Goal: Task Accomplishment & Management: Manage account settings

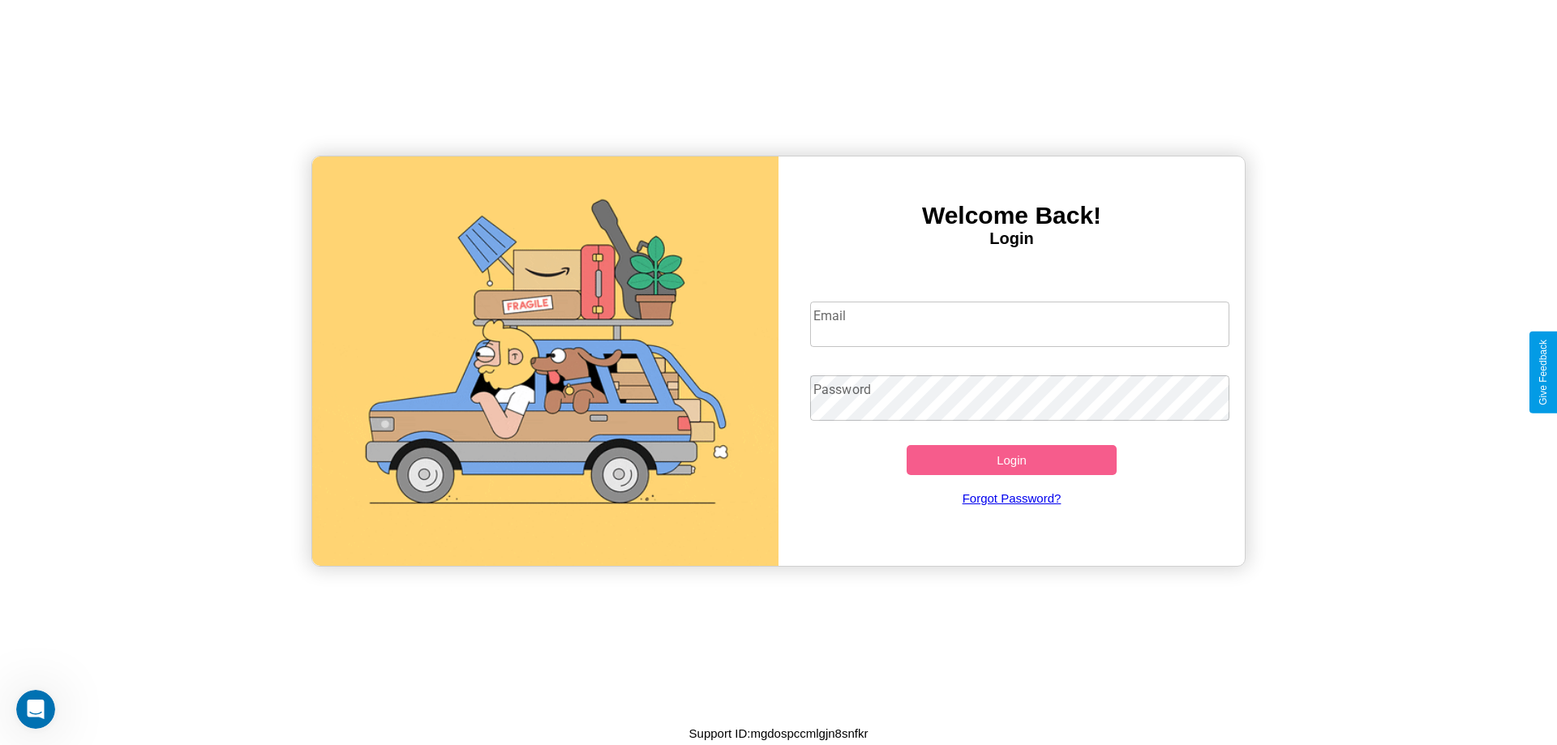
click at [1020, 324] on input "Email" at bounding box center [1020, 324] width 420 height 45
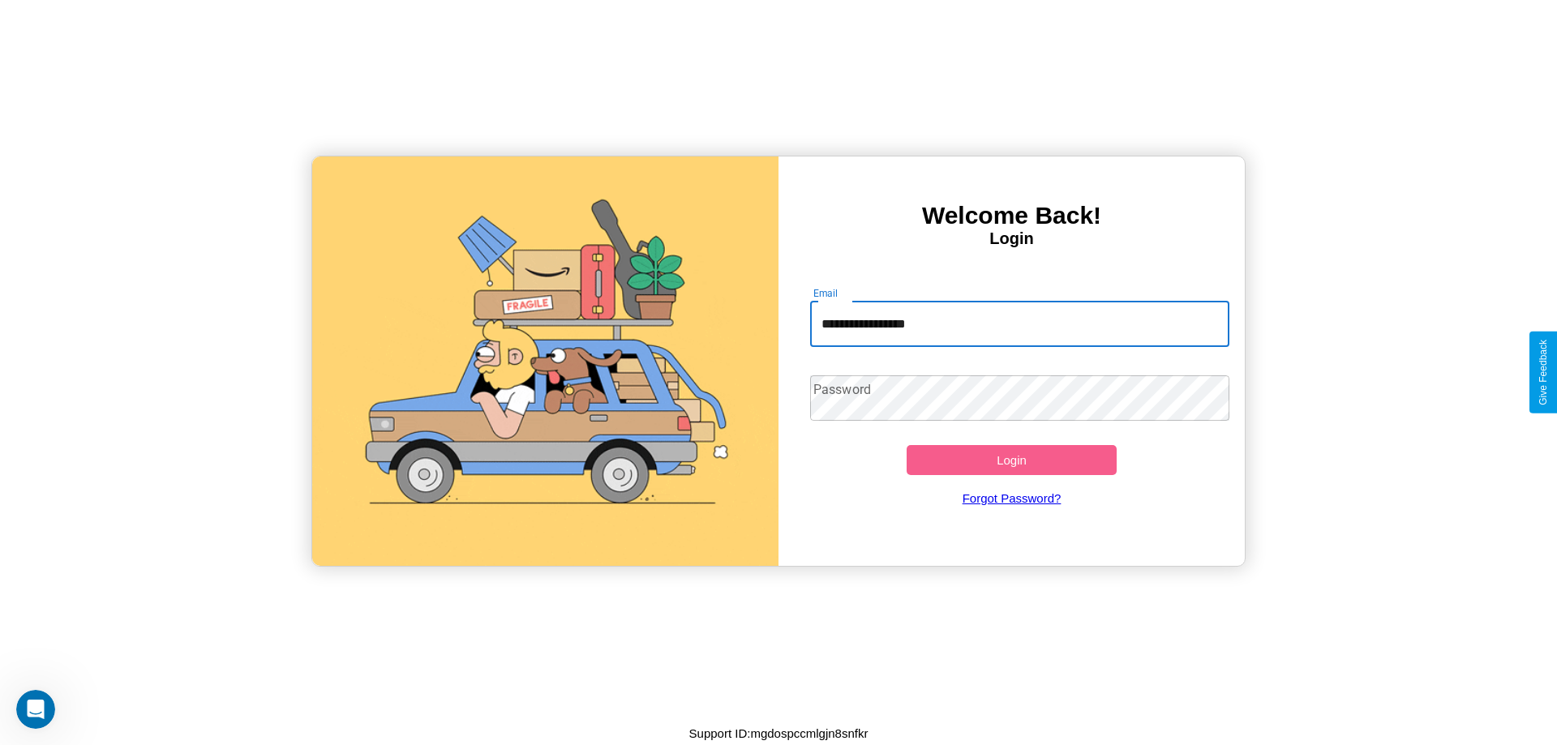
type input "**********"
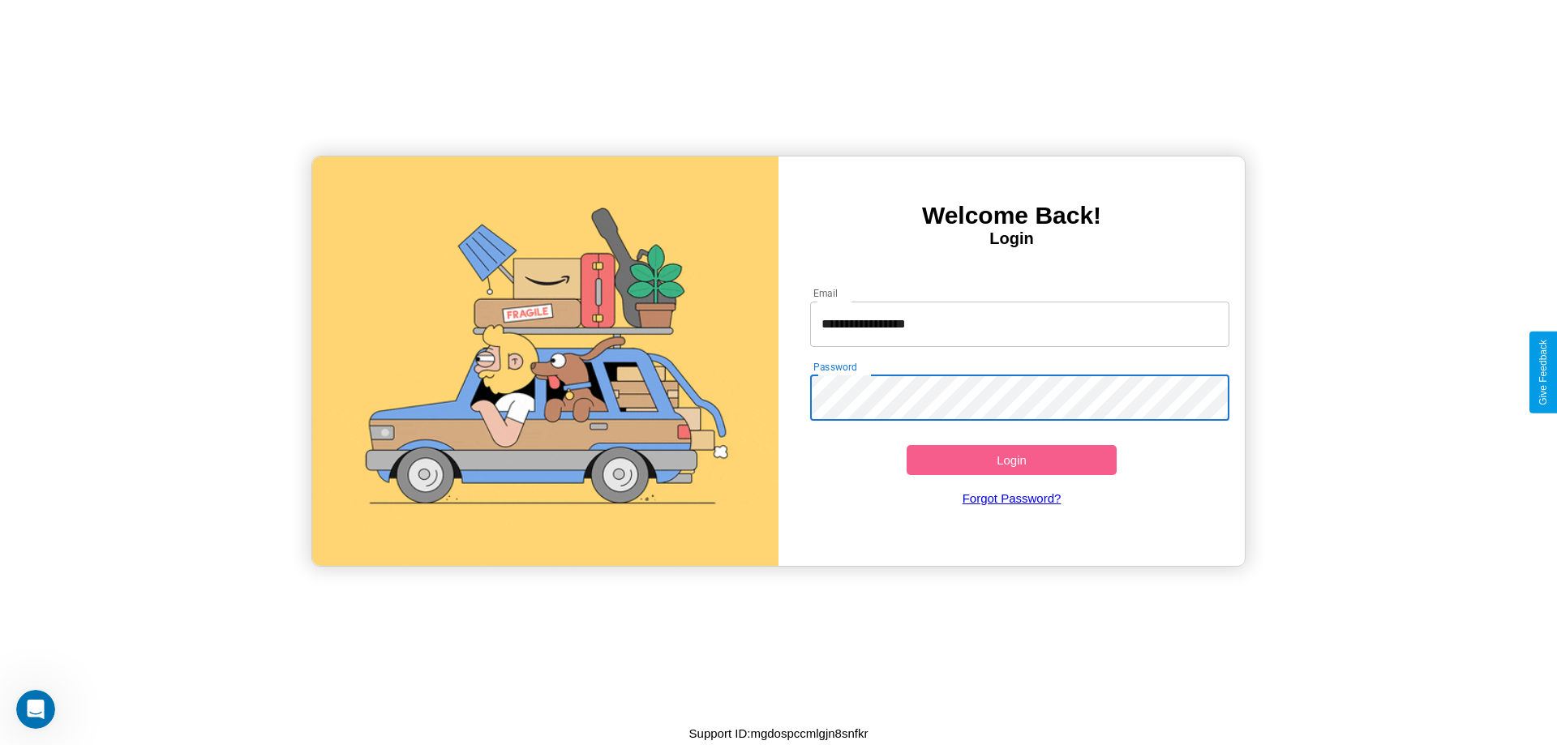
click at [1012, 460] on button "Login" at bounding box center [1012, 460] width 210 height 30
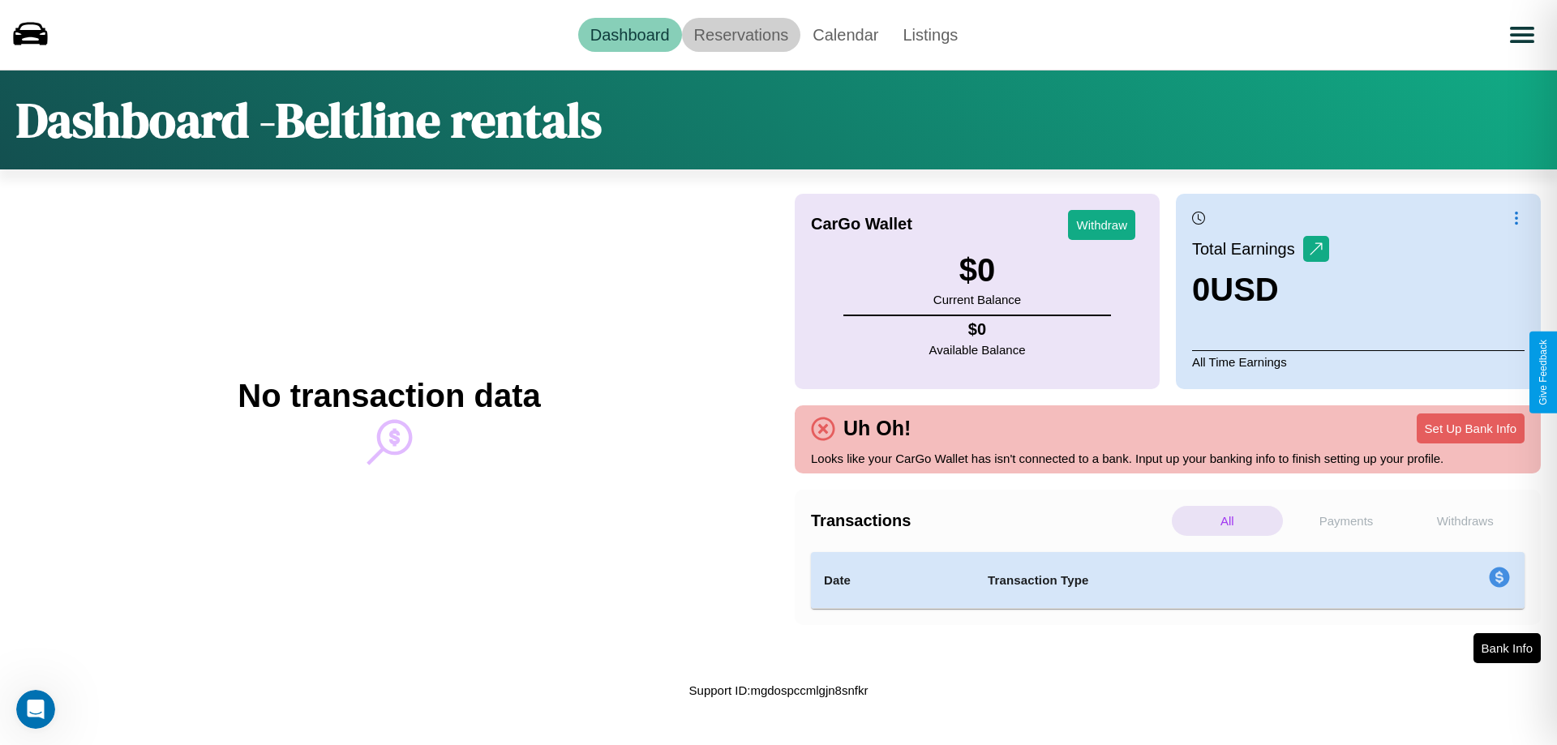
click at [741, 34] on link "Reservations" at bounding box center [741, 35] width 119 height 34
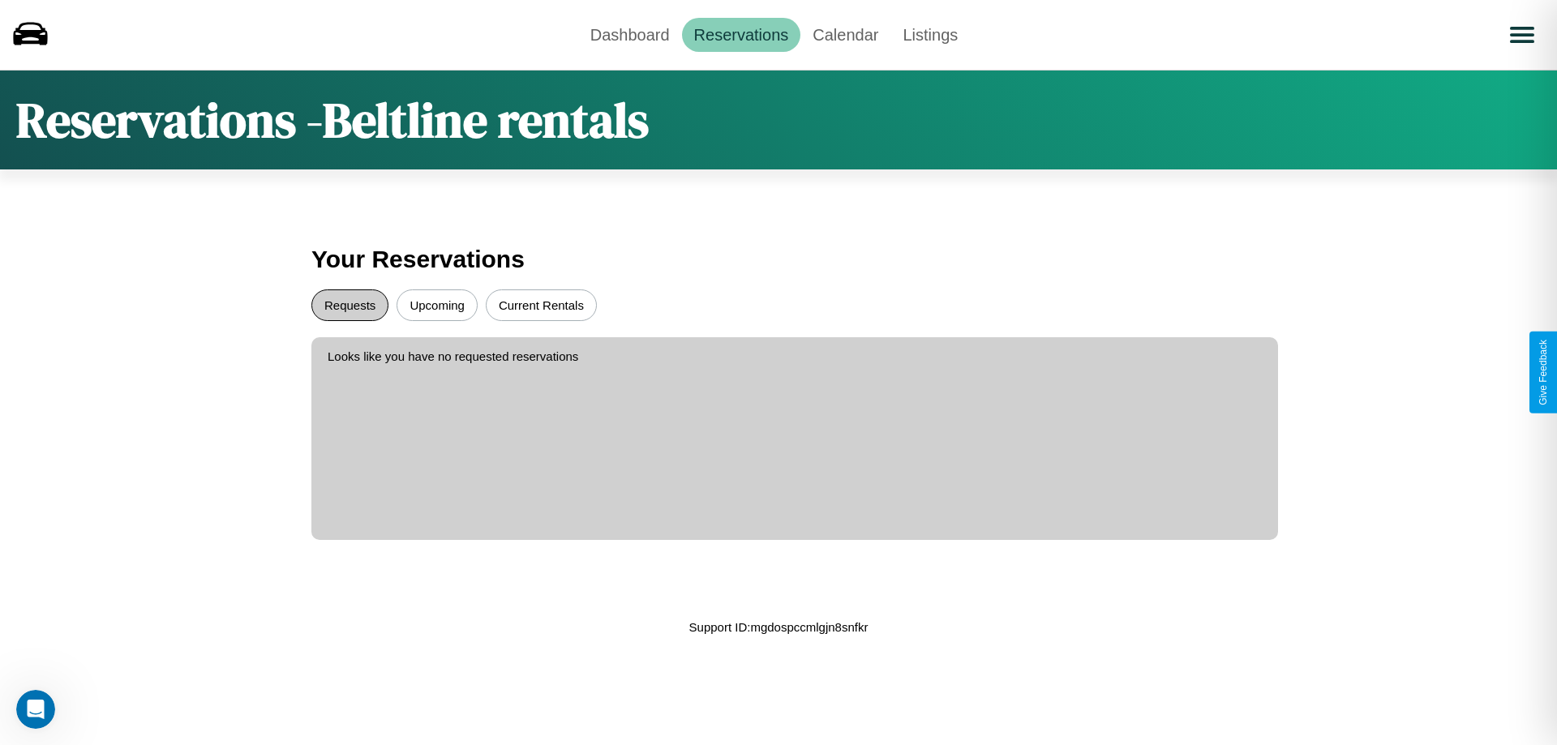
click at [350, 305] on button "Requests" at bounding box center [349, 306] width 77 height 32
click at [437, 305] on button "Upcoming" at bounding box center [437, 306] width 81 height 32
click at [629, 34] on link "Dashboard" at bounding box center [630, 35] width 104 height 34
